Goal: Task Accomplishment & Management: Use online tool/utility

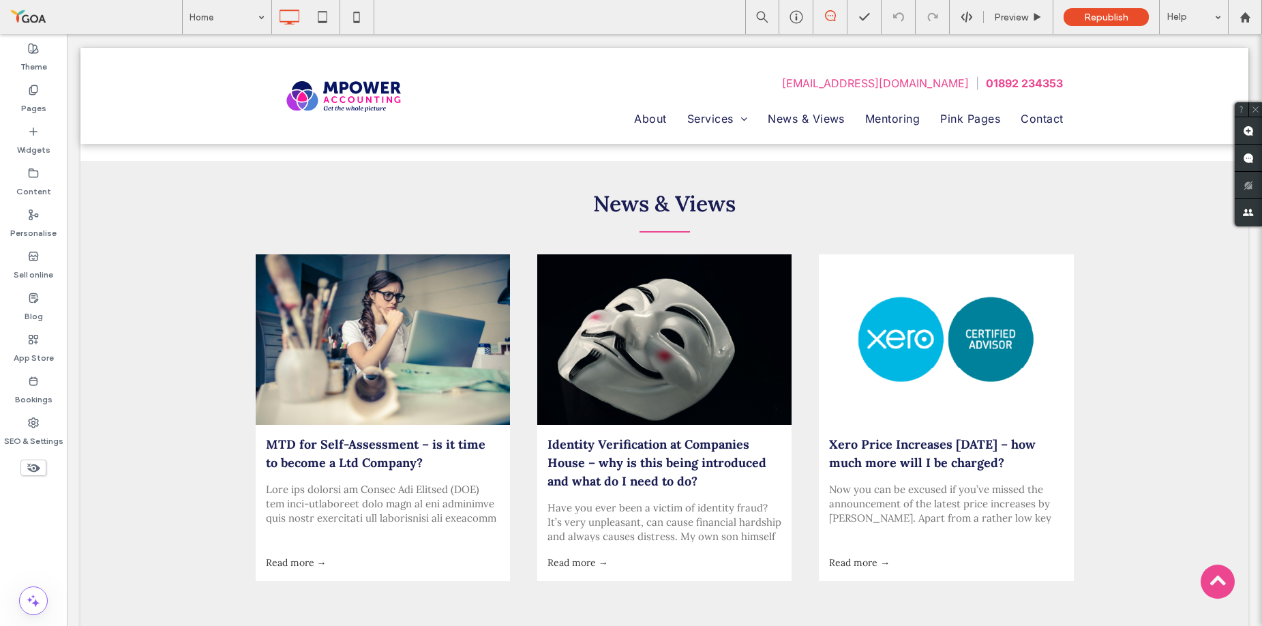
click at [162, 322] on div "News & Views MTD for Self-Assessment – is it time to become a Ltd Company? by P…" at bounding box center [664, 405] width 1168 height 489
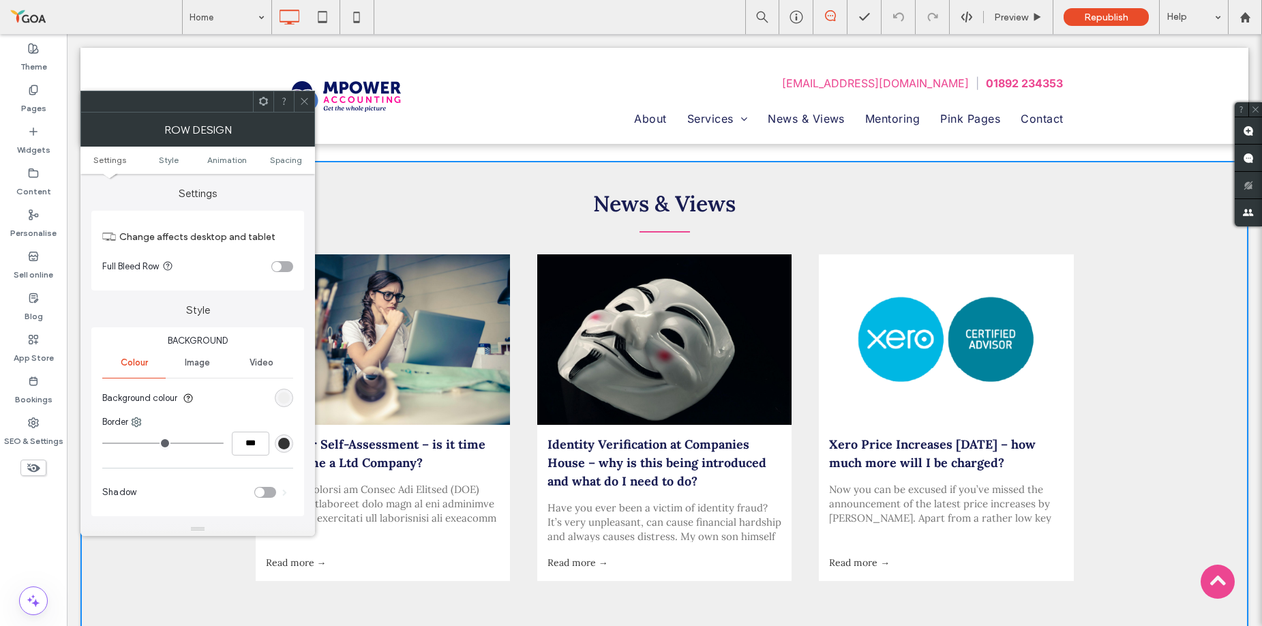
click at [322, 574] on div "News & Views MTD for Self-Assessment – is it time to become a Ltd Company? by P…" at bounding box center [664, 405] width 1168 height 489
click at [305, 100] on use at bounding box center [304, 101] width 7 height 7
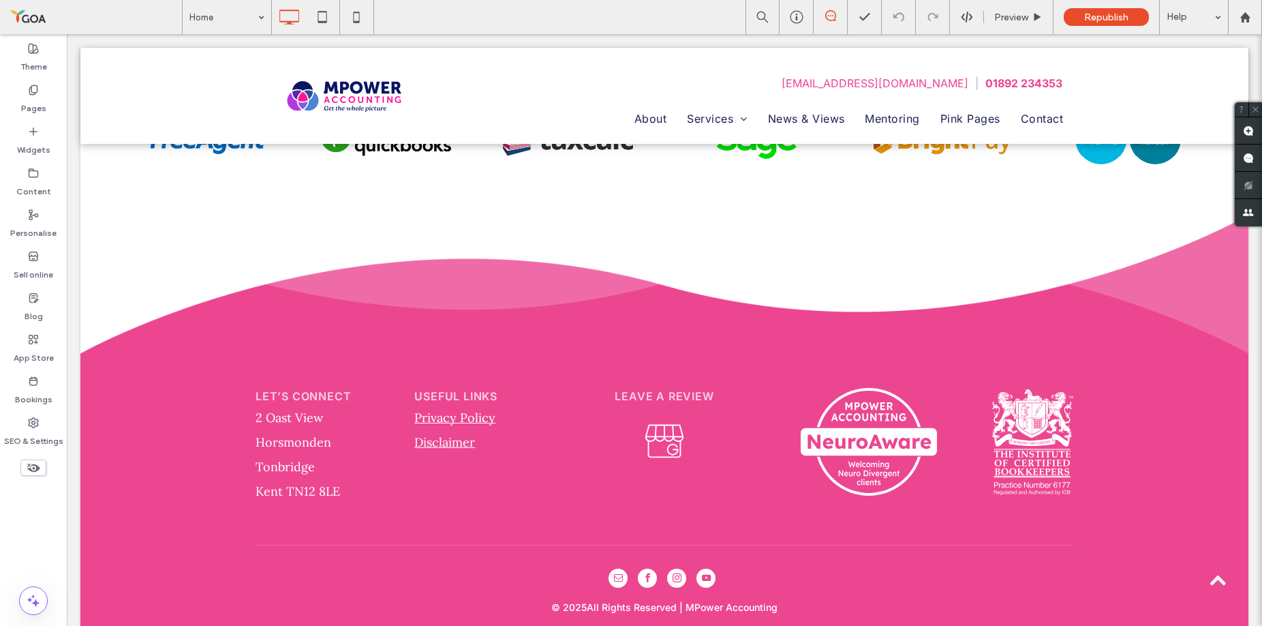
scroll to position [3030, 0]
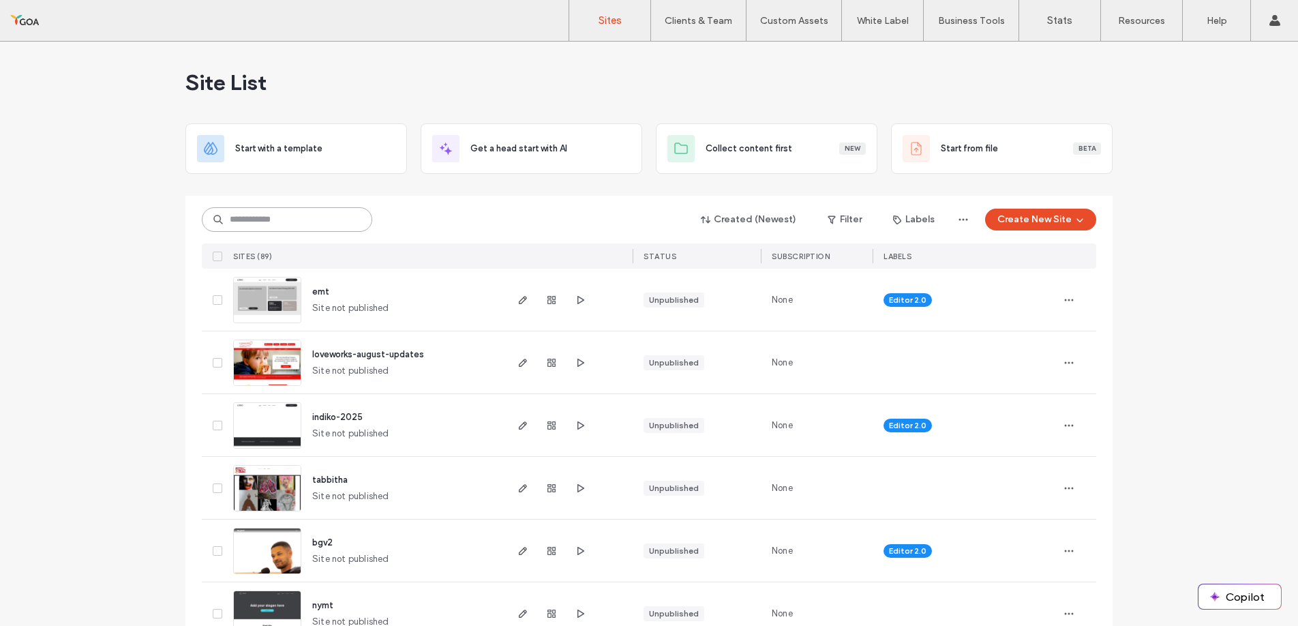
click at [238, 219] on input at bounding box center [287, 219] width 170 height 25
type input "*******"
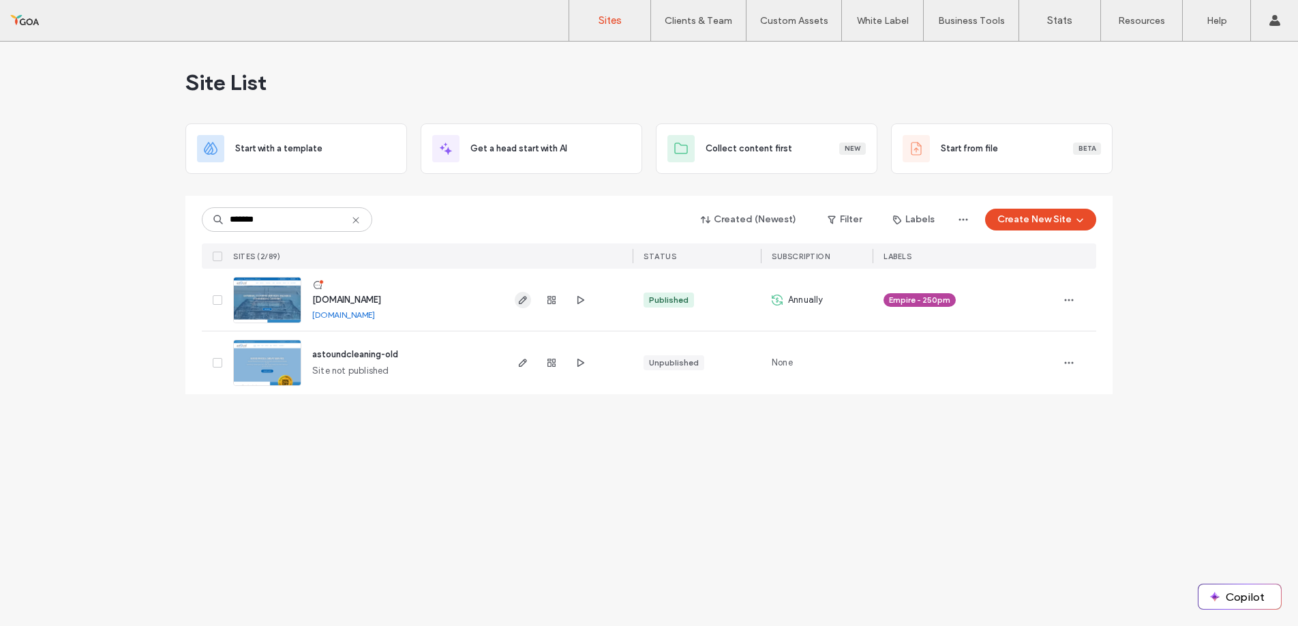
click at [523, 305] on span "button" at bounding box center [523, 300] width 16 height 16
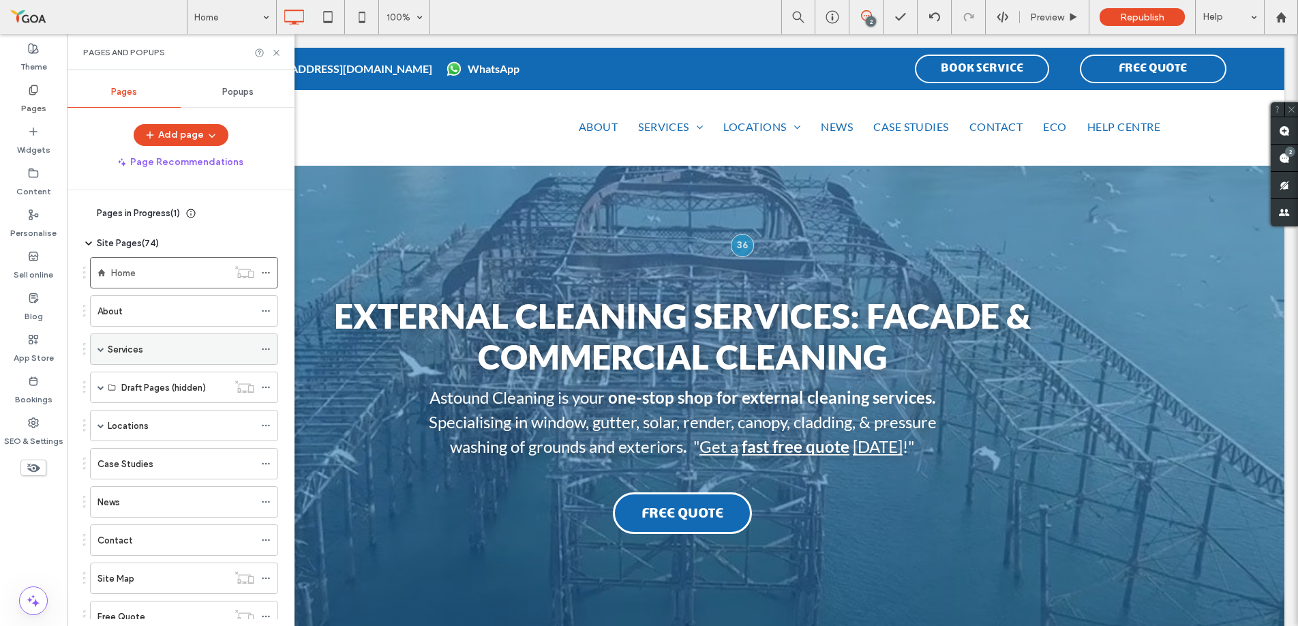
click at [148, 348] on div "Services" at bounding box center [181, 349] width 147 height 14
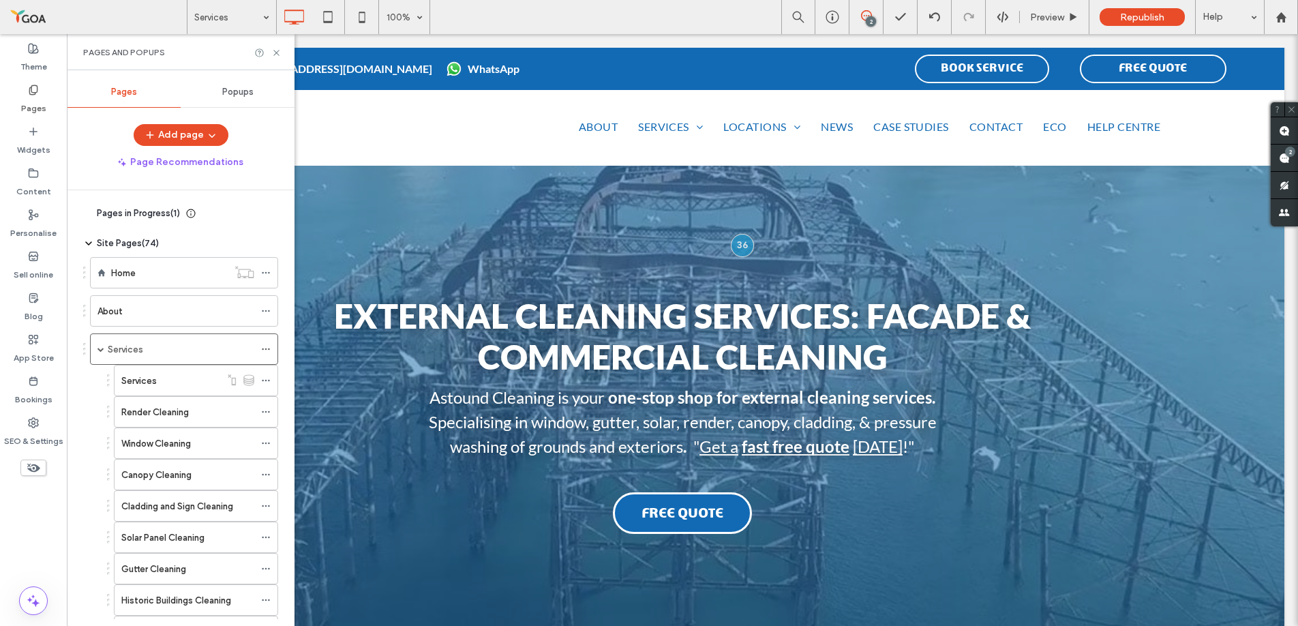
click at [153, 436] on div at bounding box center [649, 313] width 1298 height 626
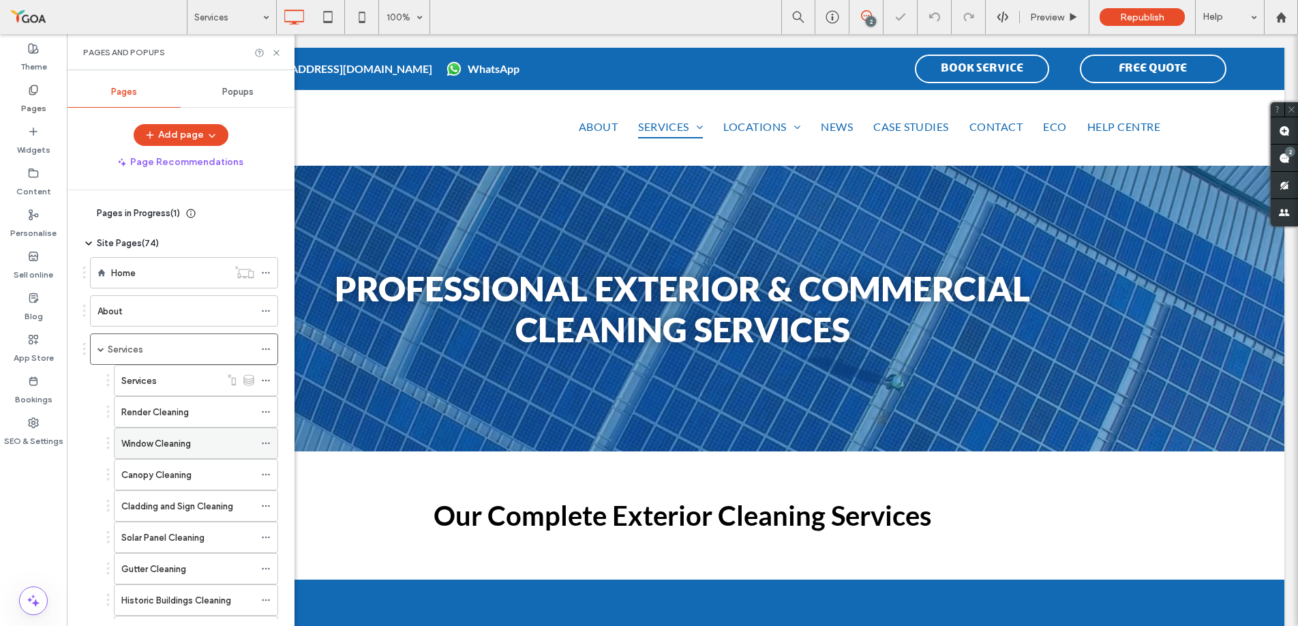
click at [153, 441] on label "Window Cleaning" at bounding box center [156, 444] width 70 height 24
click at [277, 52] on use at bounding box center [275, 52] width 5 height 5
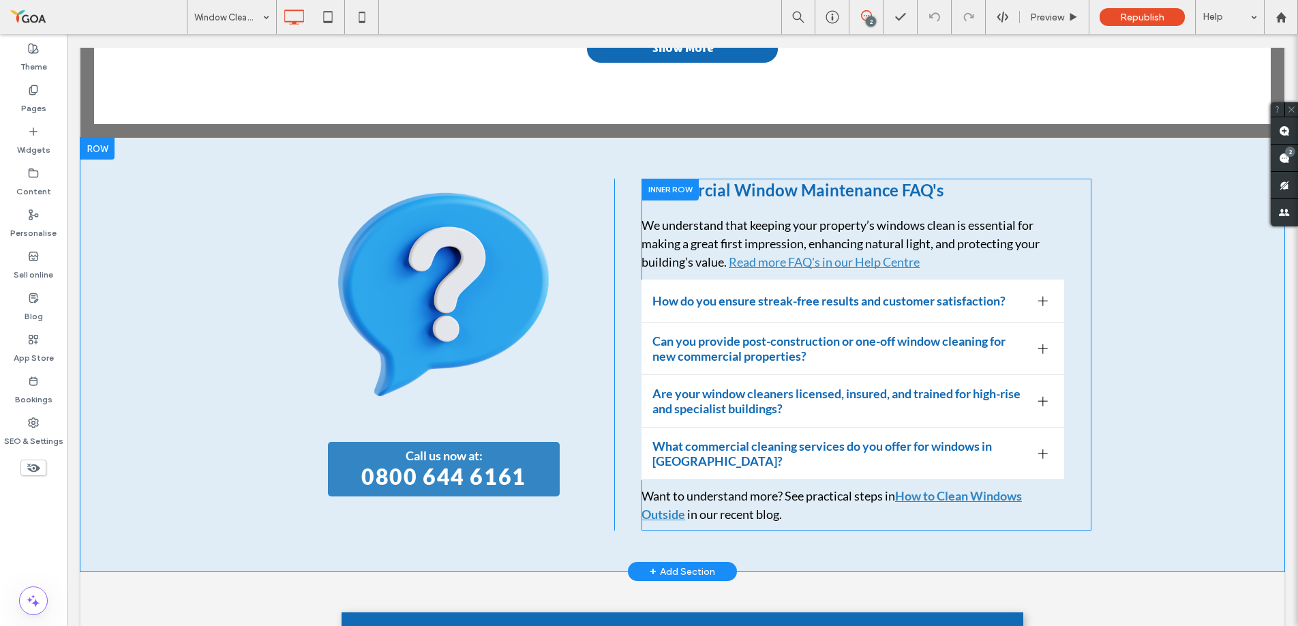
scroll to position [6084, 0]
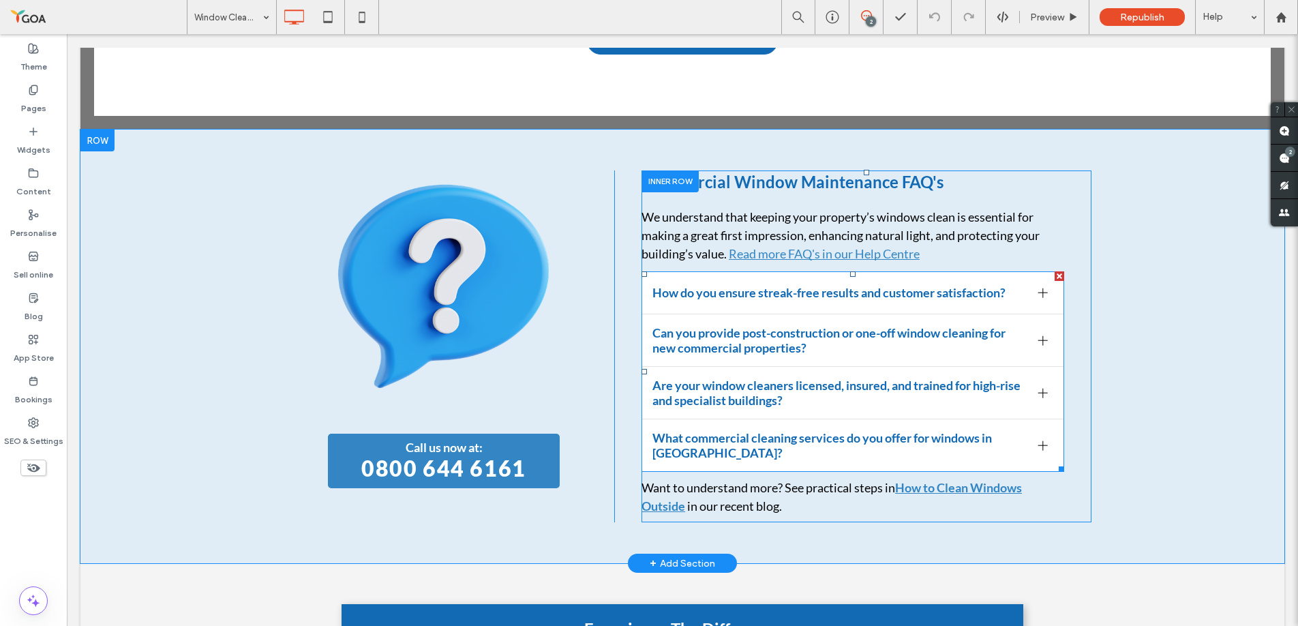
click at [862, 419] on div "What commercial cleaning services do you offer for windows in [GEOGRAPHIC_DATA]?" at bounding box center [852, 445] width 423 height 52
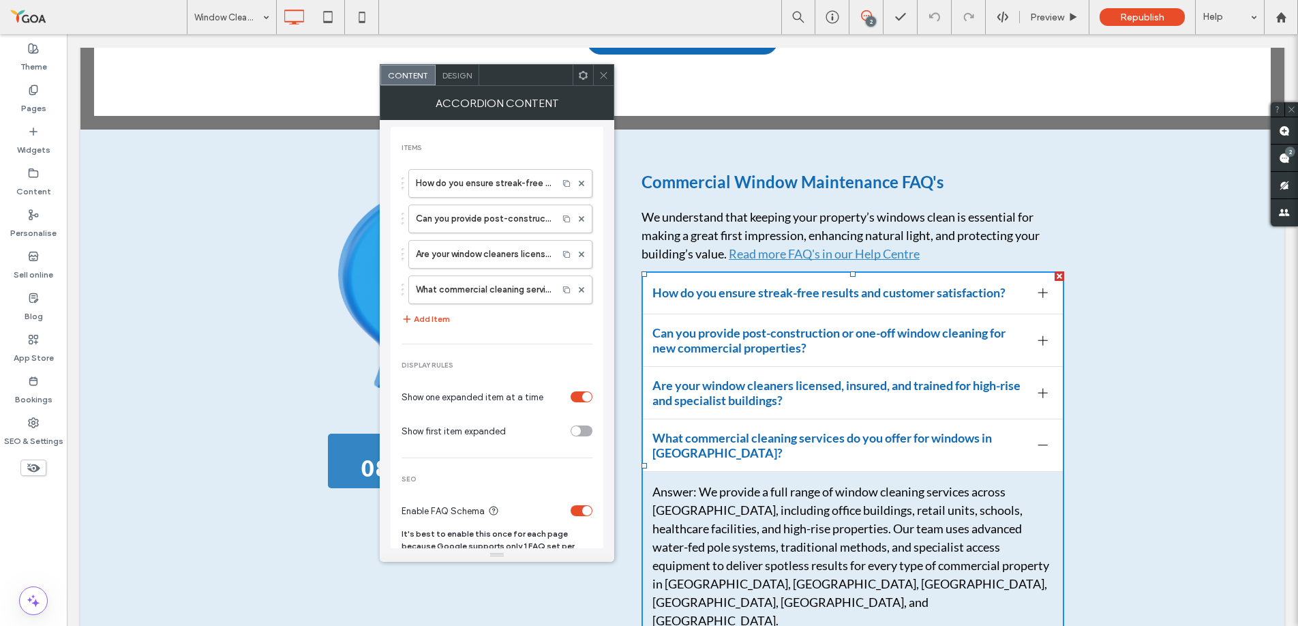
scroll to position [30, 0]
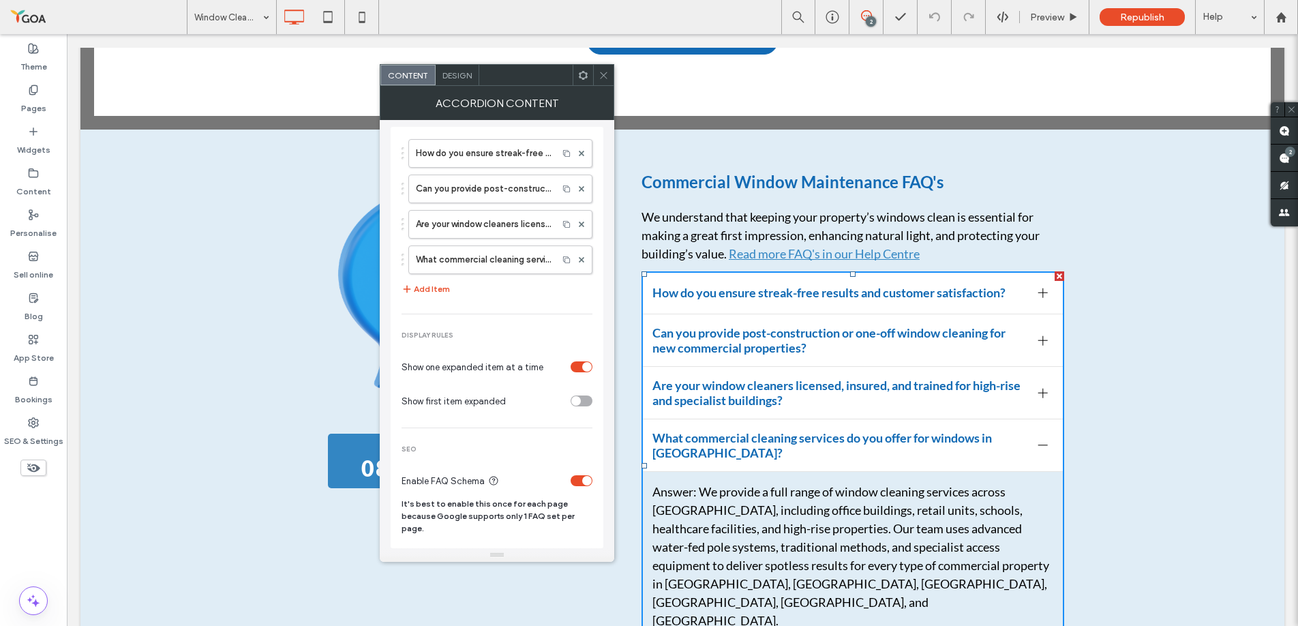
click at [601, 78] on icon at bounding box center [604, 75] width 10 height 10
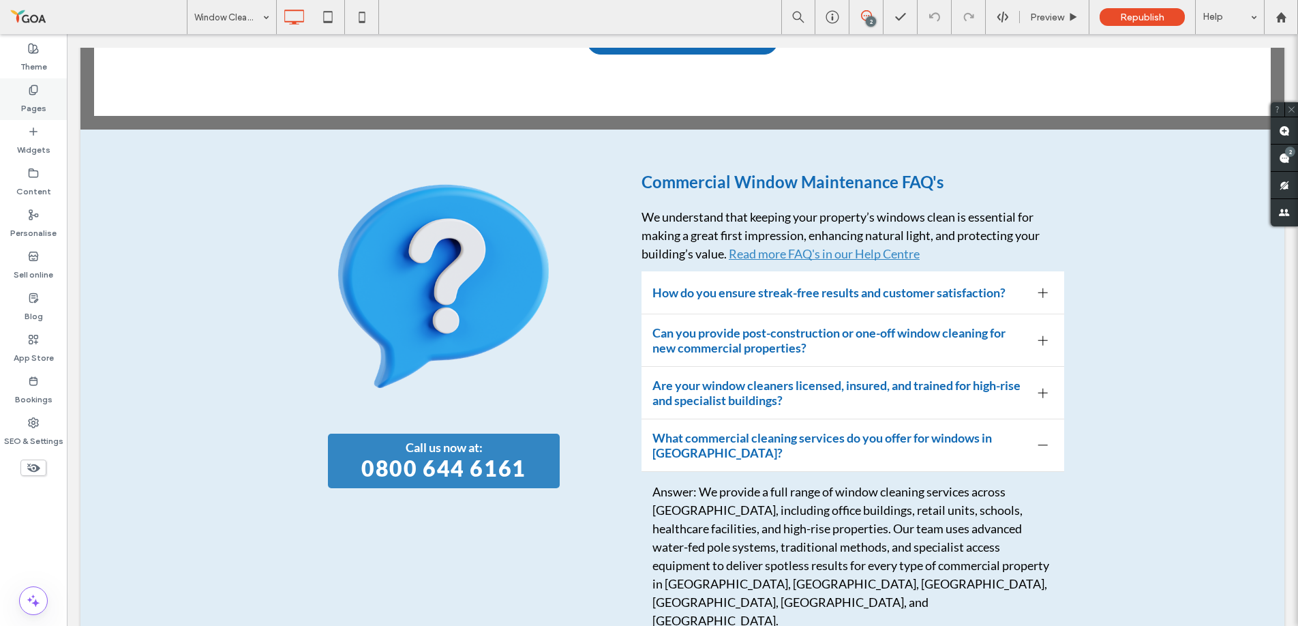
click at [35, 89] on icon at bounding box center [33, 90] width 11 height 11
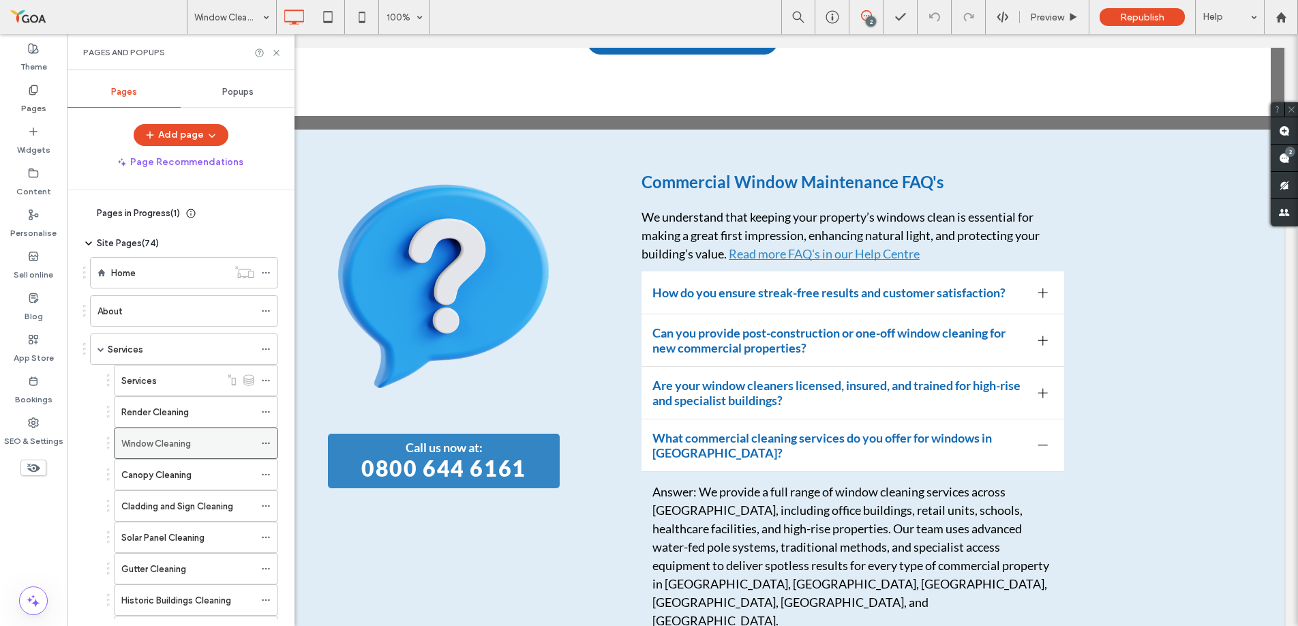
click at [262, 440] on icon at bounding box center [266, 443] width 10 height 10
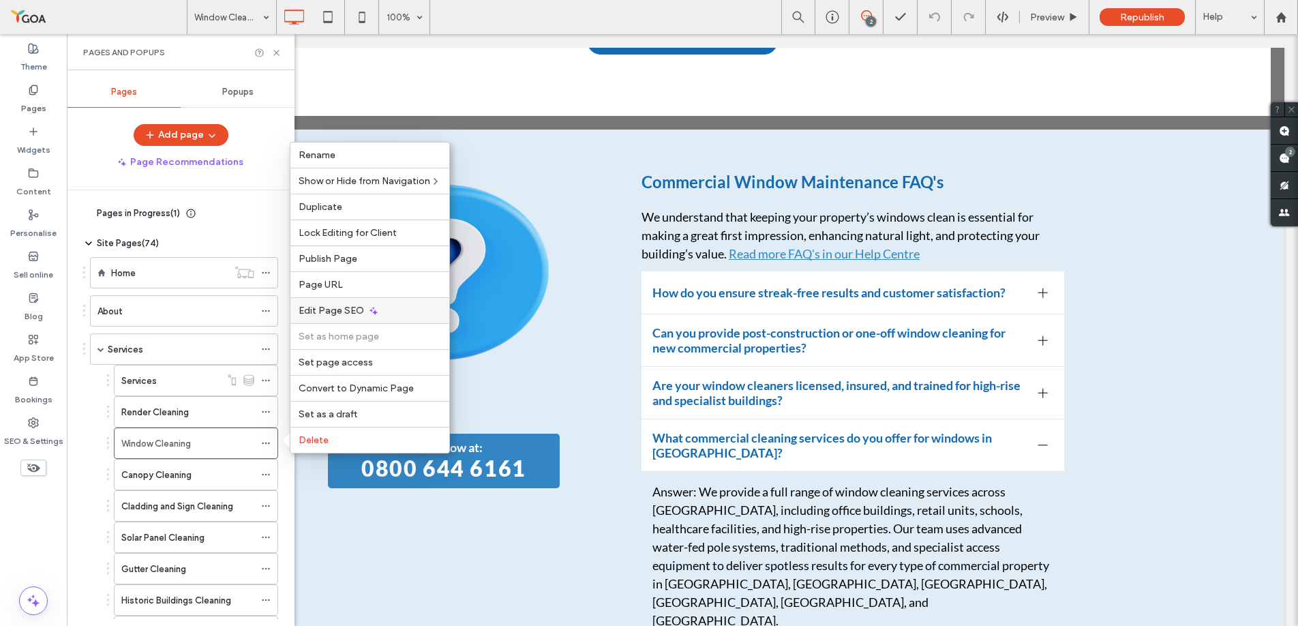
click at [345, 302] on div "Edit Page SEO" at bounding box center [369, 310] width 159 height 26
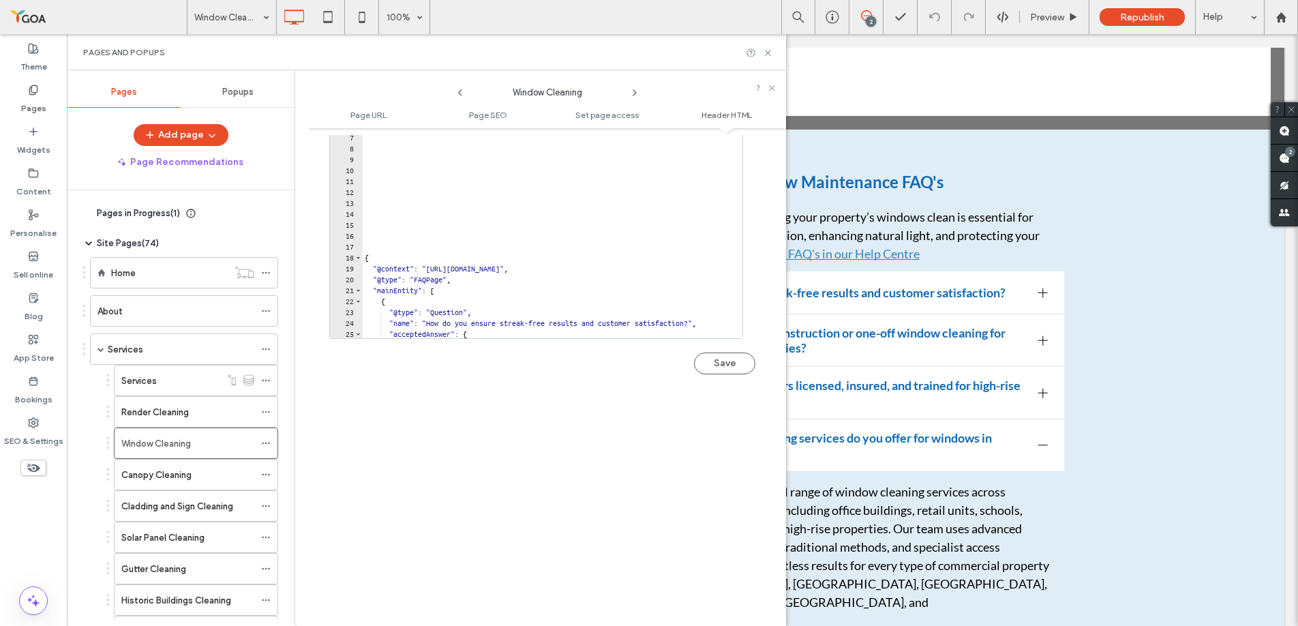
scroll to position [1325, 0]
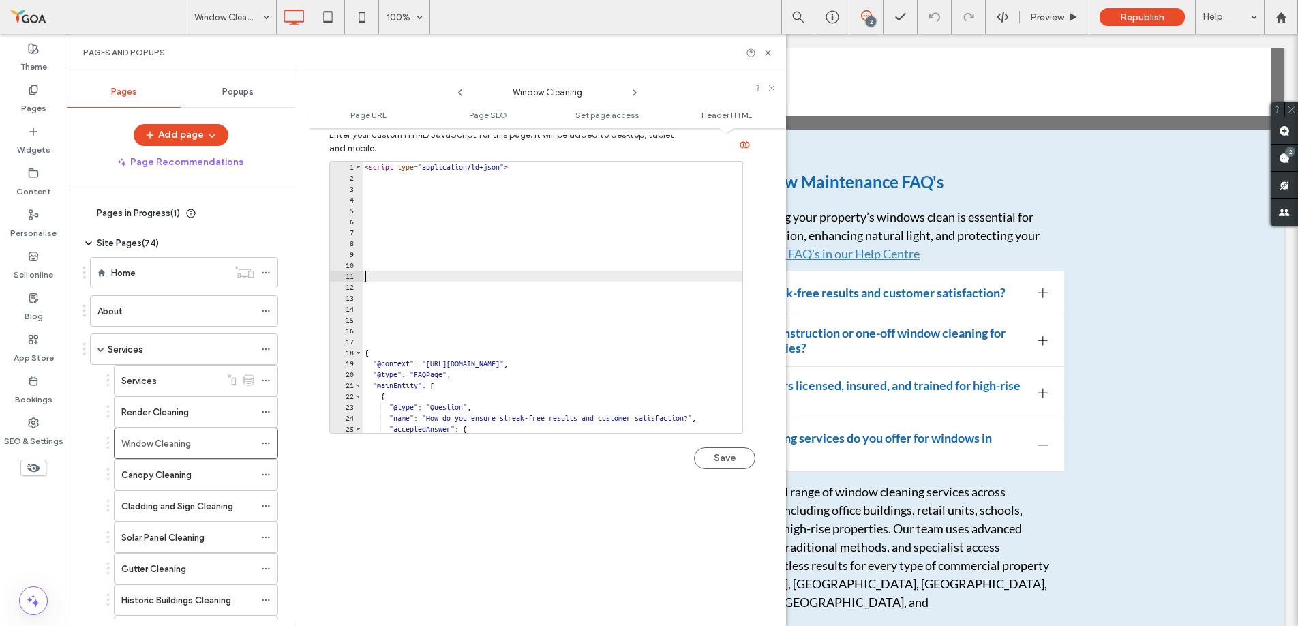
click at [418, 273] on div "< script type = "application/ld+json" > { "@context" : "https://schema.org" , "…" at bounding box center [765, 308] width 806 height 293
click at [367, 329] on div "< script type = "application/ld+json" > { "@context" : "https://schema.org" , "…" at bounding box center [765, 308] width 806 height 293
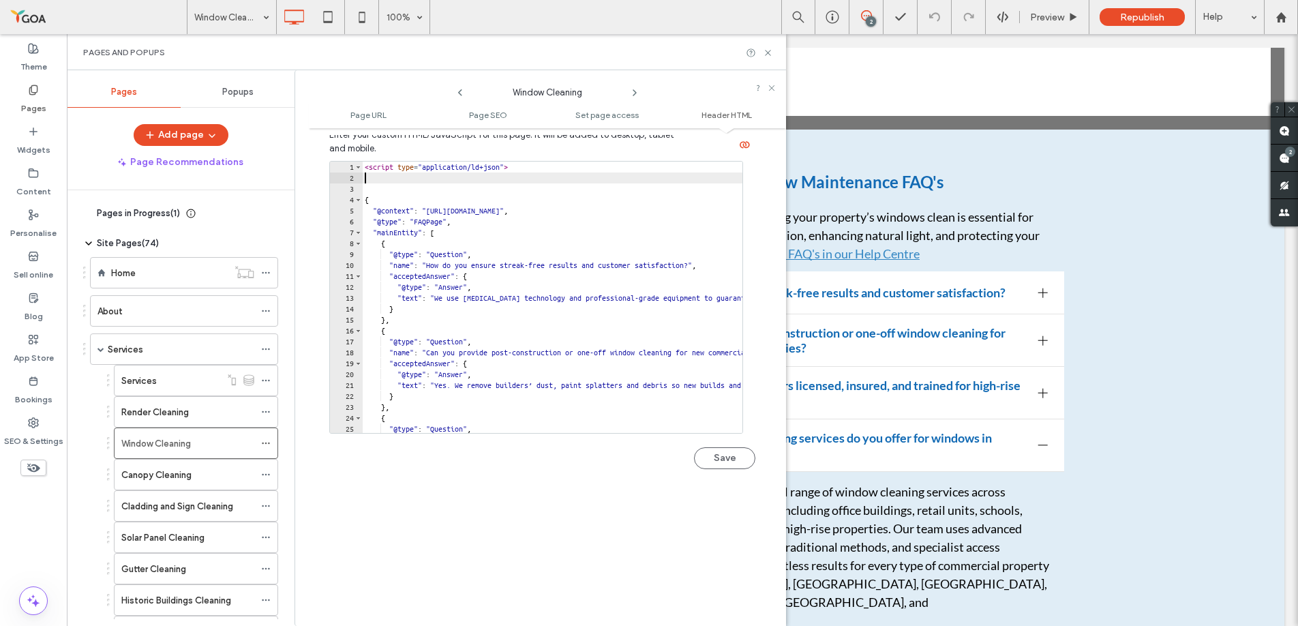
click at [364, 192] on div "< script type = "application/ld+json" > { "@context" : "https://schema.org" , "…" at bounding box center [765, 308] width 806 height 293
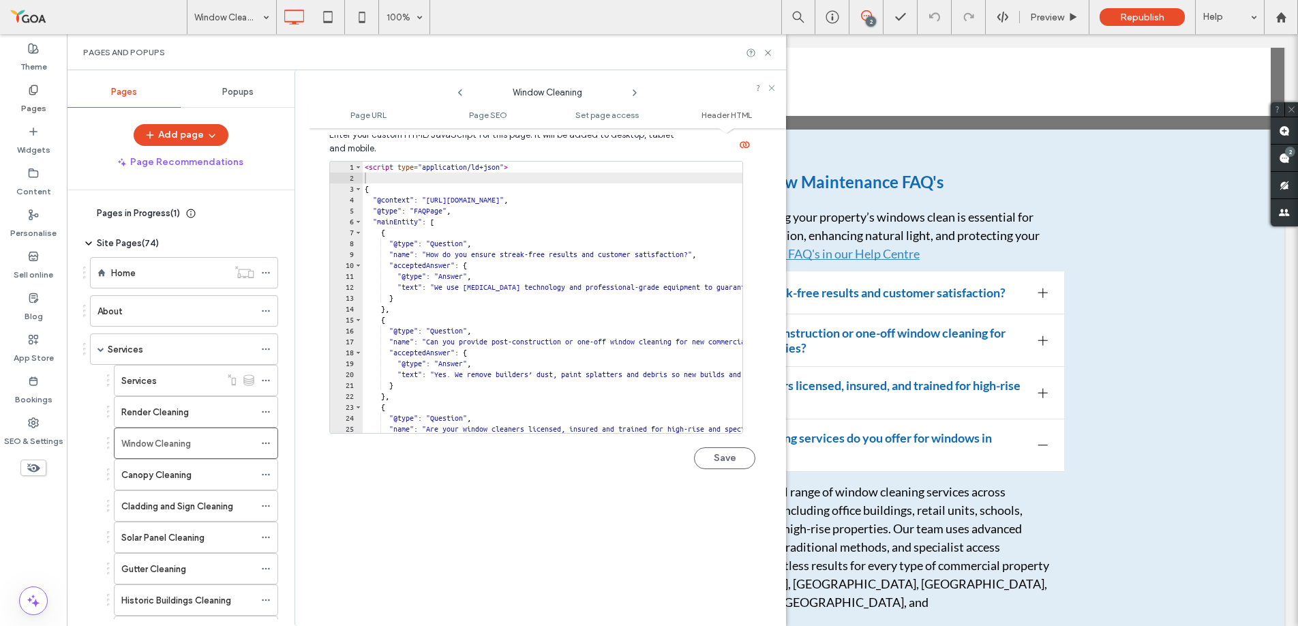
click at [399, 463] on div "Save" at bounding box center [542, 451] width 426 height 35
click at [410, 466] on div "Save" at bounding box center [542, 451] width 426 height 35
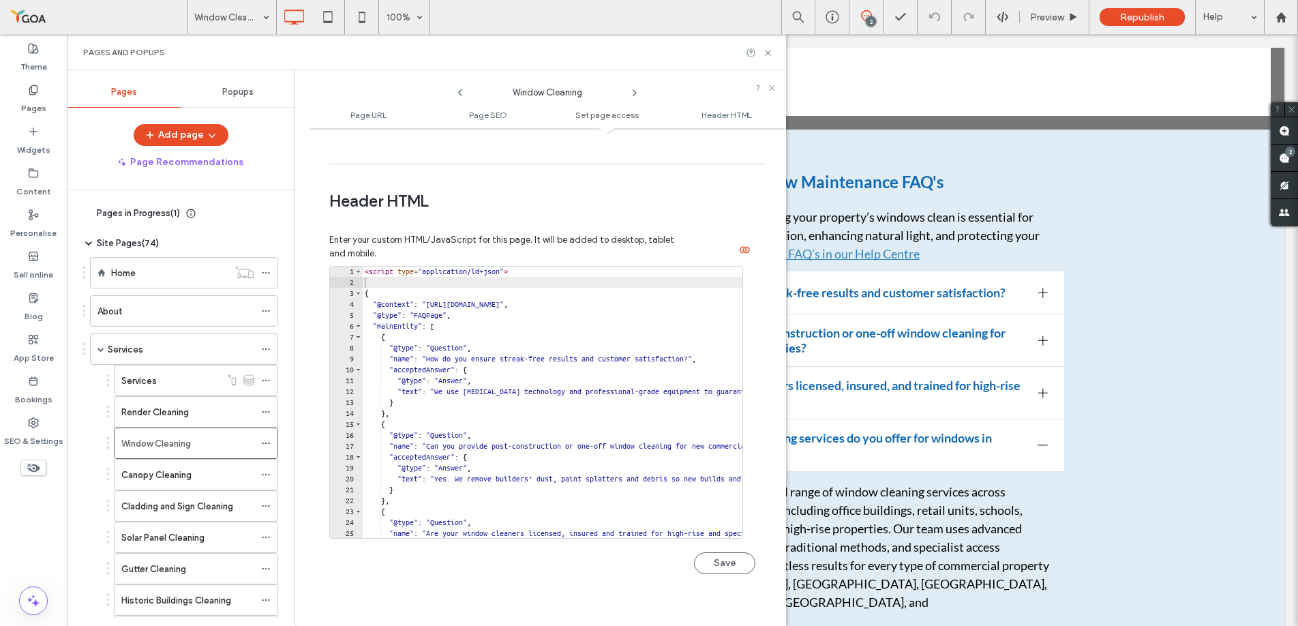
scroll to position [1232, 0]
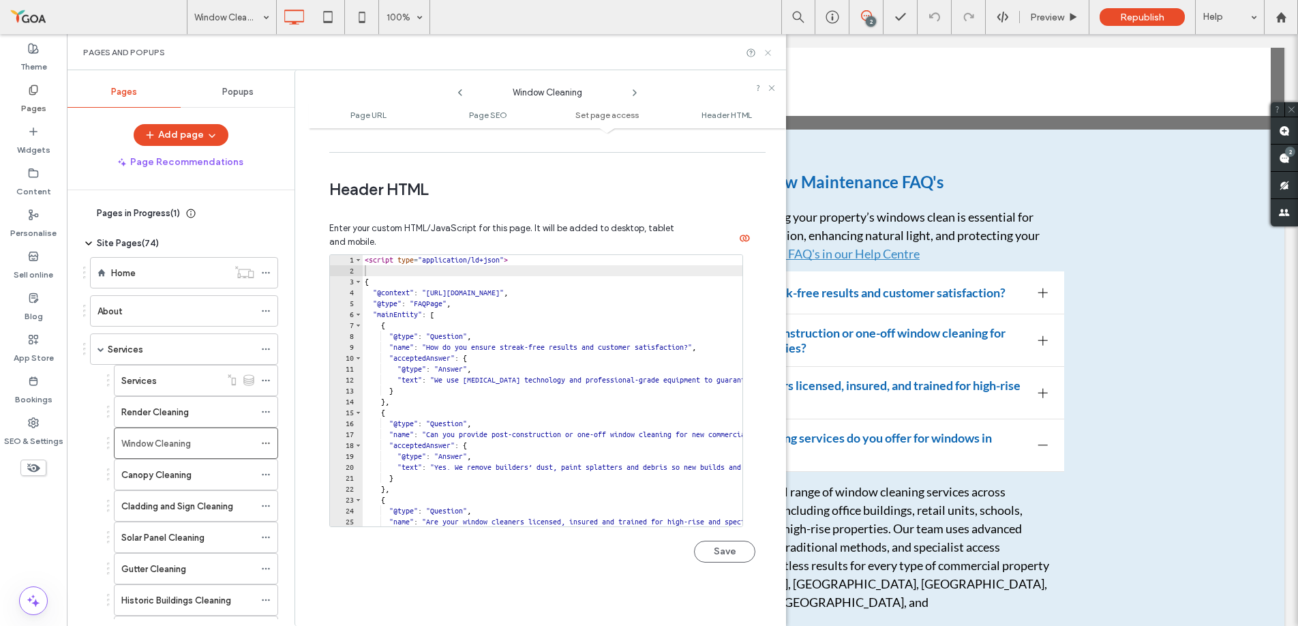
click at [770, 51] on icon at bounding box center [768, 53] width 10 height 10
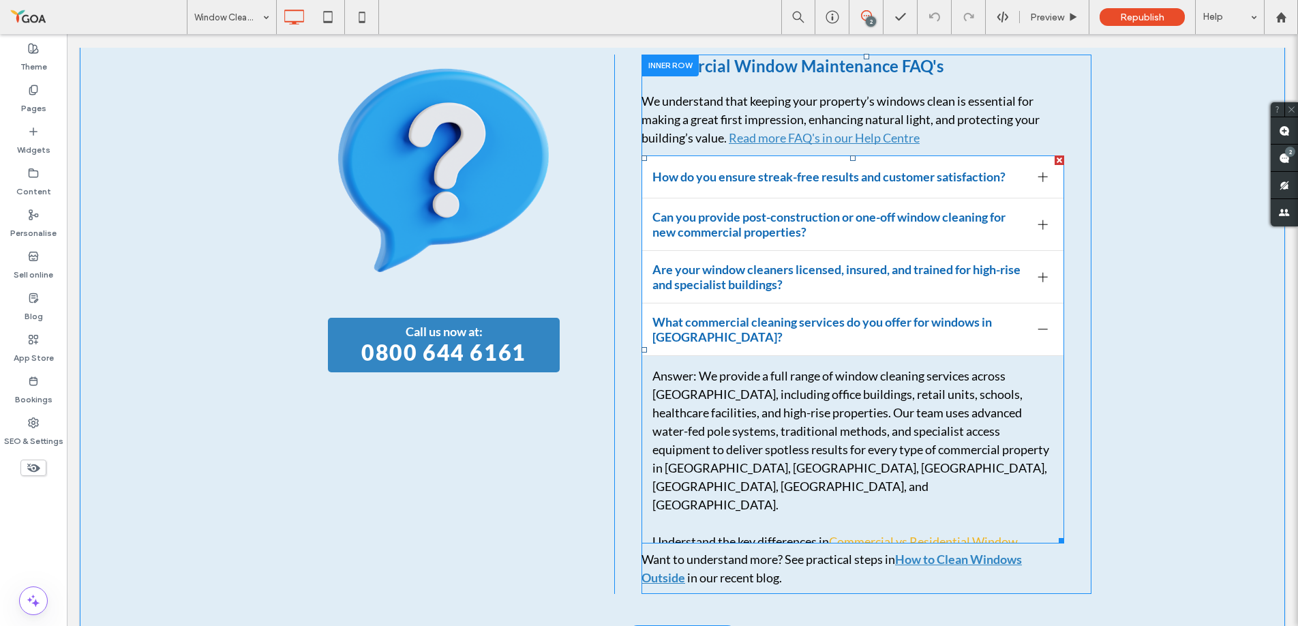
scroll to position [6199, 0]
click at [898, 315] on span "What commercial cleaning services do you offer for windows in [GEOGRAPHIC_DATA]?" at bounding box center [839, 330] width 375 height 30
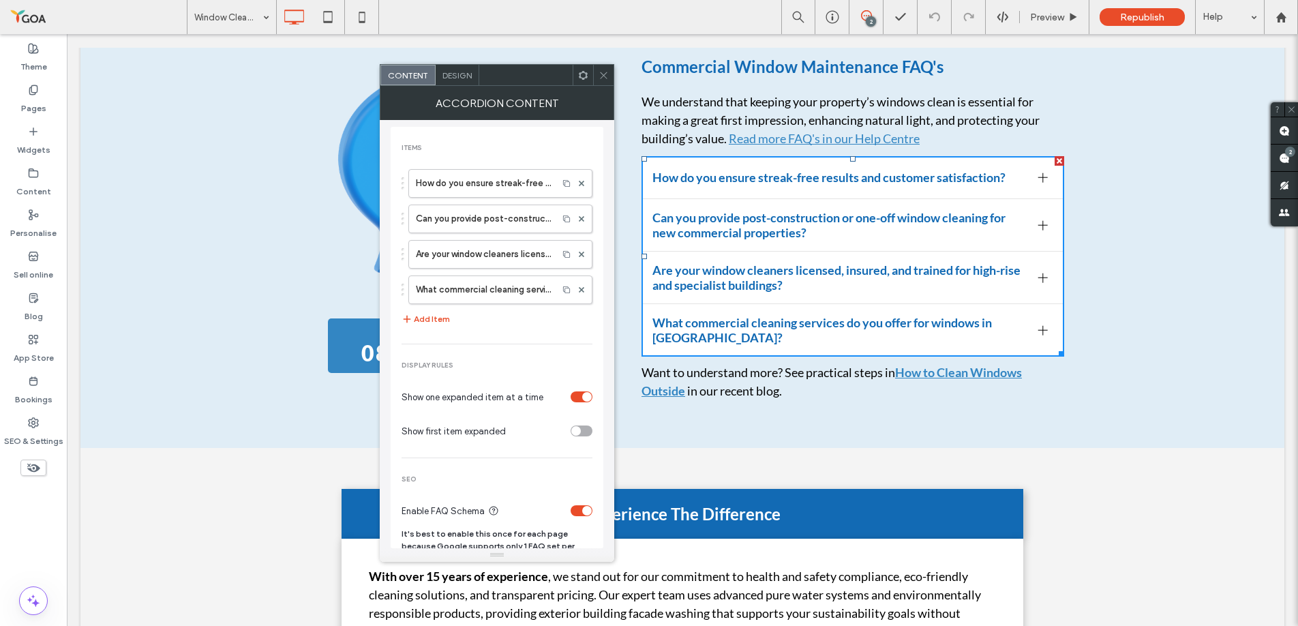
click at [572, 510] on div "toggle" at bounding box center [582, 510] width 22 height 11
click at [599, 71] on icon at bounding box center [604, 75] width 10 height 10
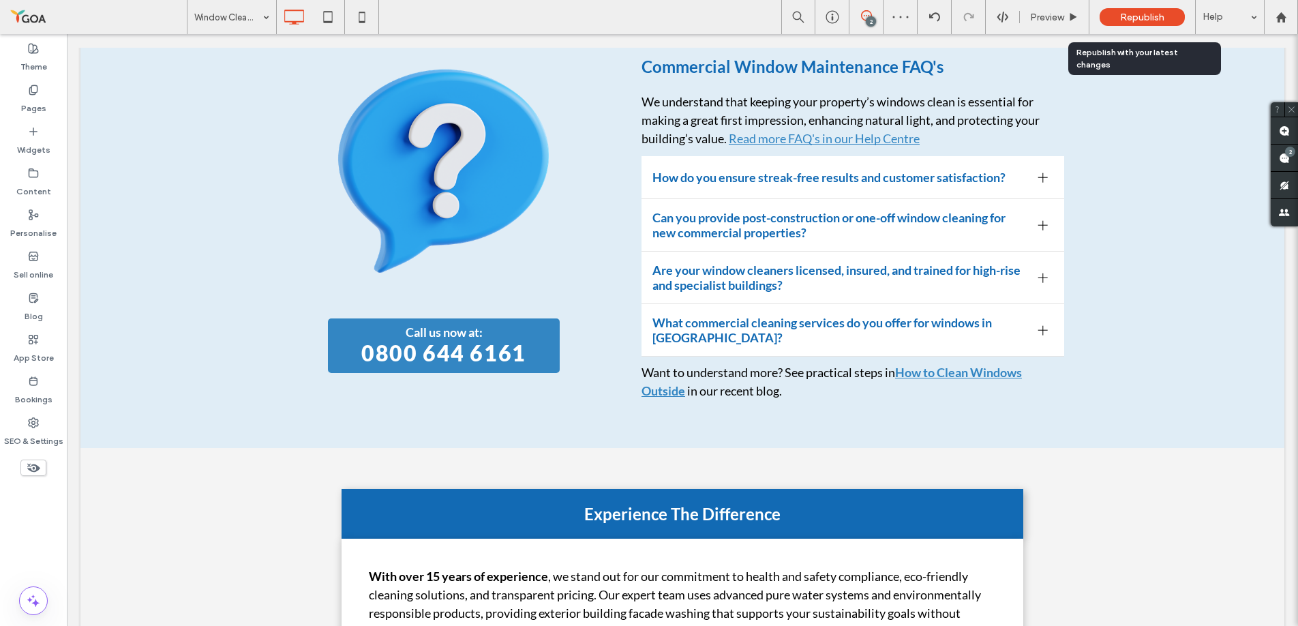
click at [1130, 16] on span "Republish" at bounding box center [1142, 18] width 44 height 12
